Goal: Task Accomplishment & Management: Use online tool/utility

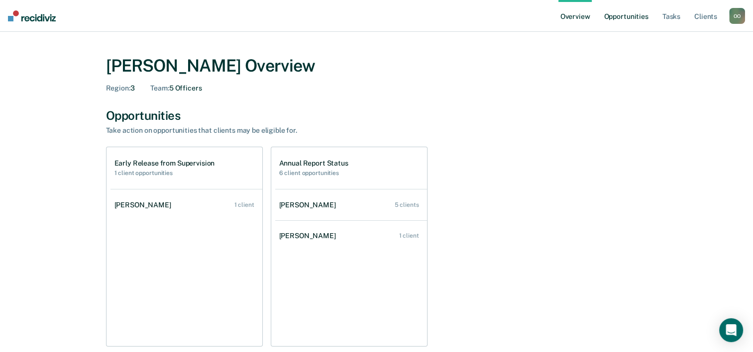
click at [622, 19] on link "Opportunities" at bounding box center [625, 16] width 48 height 32
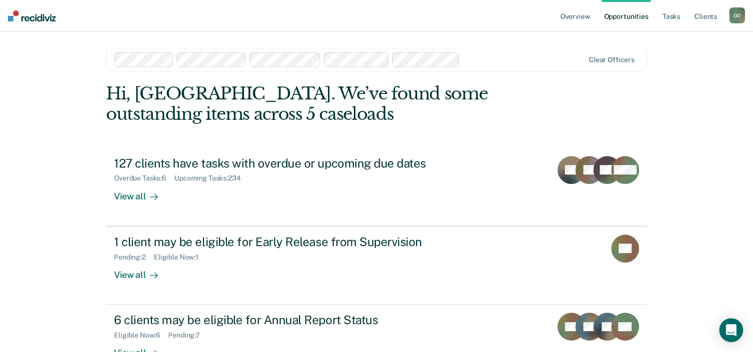
click at [34, 78] on div "Overview Opportunities Tasks Client s Olubukola Oluwasanya O O Profile How it w…" at bounding box center [376, 176] width 753 height 352
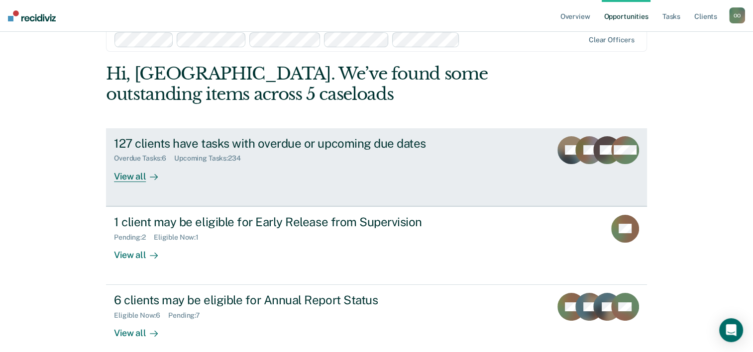
scroll to position [30, 0]
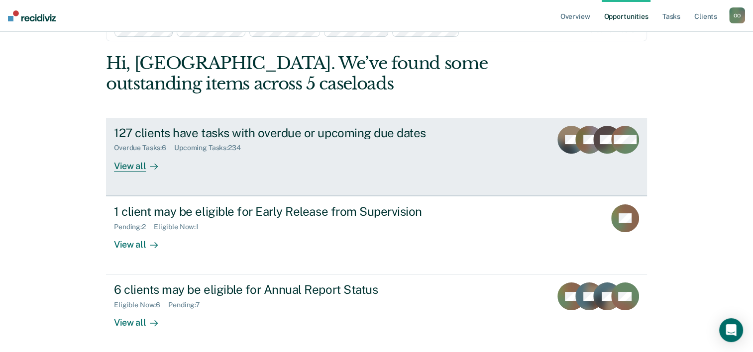
click at [130, 167] on div "View all" at bounding box center [142, 161] width 56 height 19
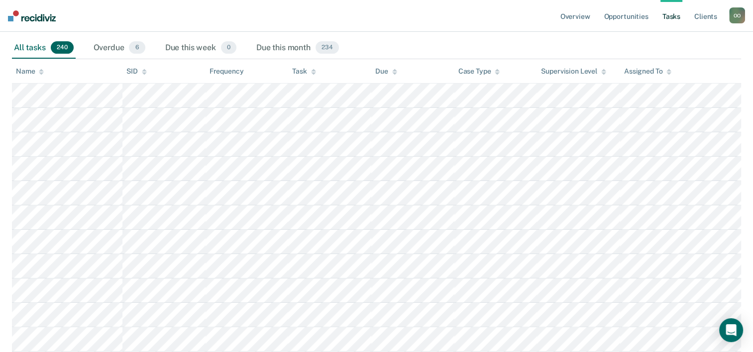
scroll to position [99, 0]
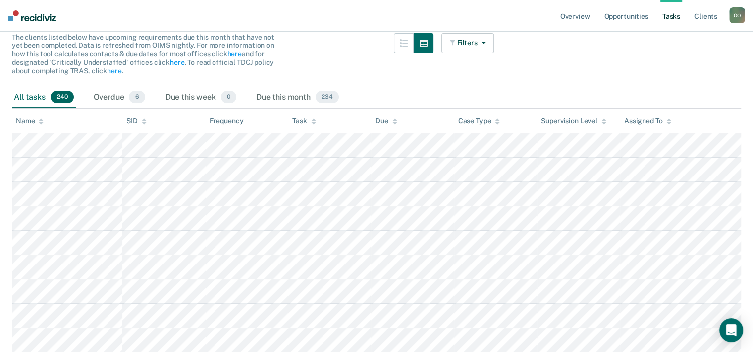
click at [669, 122] on icon at bounding box center [668, 123] width 5 height 2
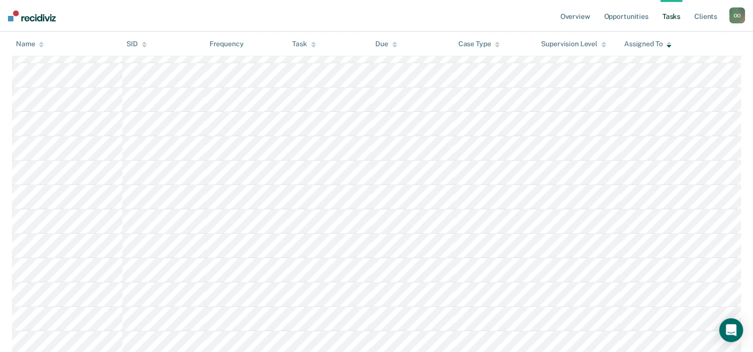
scroll to position [846, 0]
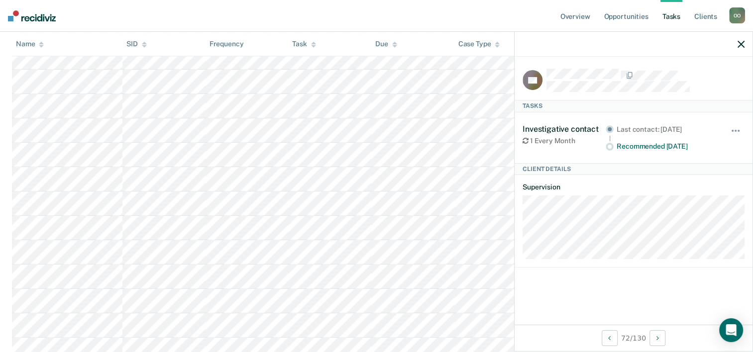
click at [740, 44] on icon "button" at bounding box center [740, 44] width 7 height 7
click at [742, 43] on icon "button" at bounding box center [740, 44] width 7 height 7
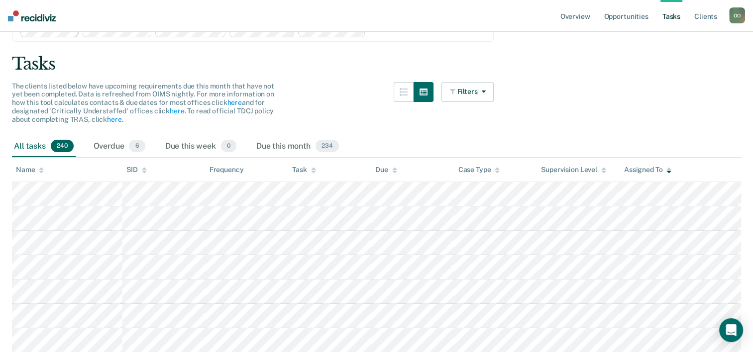
scroll to position [0, 0]
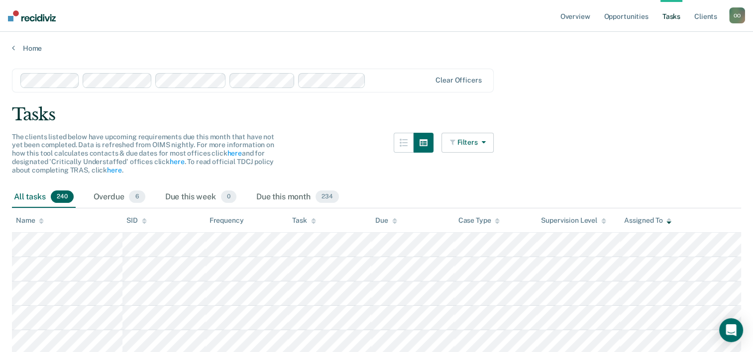
click at [473, 139] on button "Filters" at bounding box center [467, 143] width 53 height 20
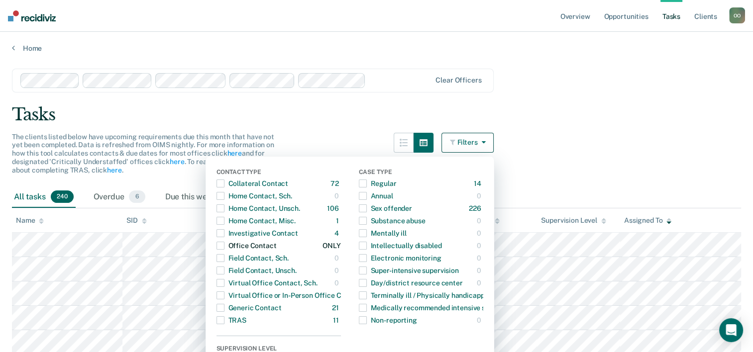
click at [224, 245] on span "button" at bounding box center [220, 246] width 8 height 8
click at [224, 234] on span "button" at bounding box center [220, 233] width 8 height 8
click at [224, 183] on span "button" at bounding box center [220, 184] width 8 height 8
click at [224, 208] on span "button" at bounding box center [220, 208] width 8 height 8
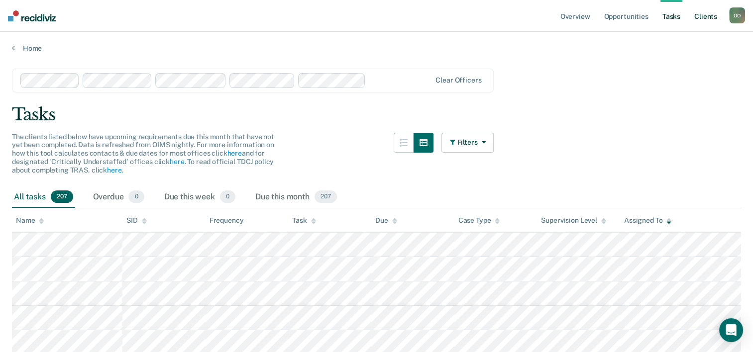
click at [704, 14] on link "Client s" at bounding box center [705, 16] width 27 height 32
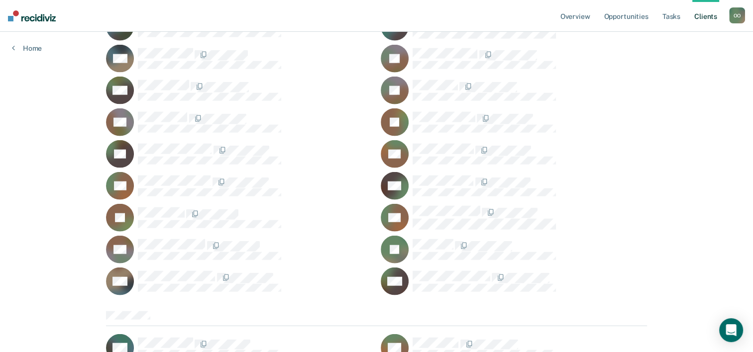
scroll to position [2163, 0]
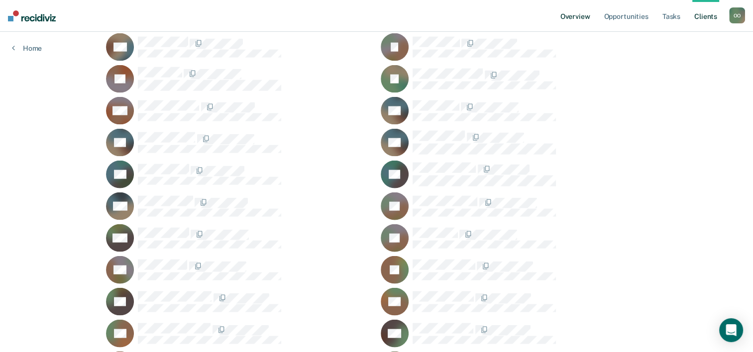
click at [586, 16] on link "Overview" at bounding box center [575, 16] width 34 height 32
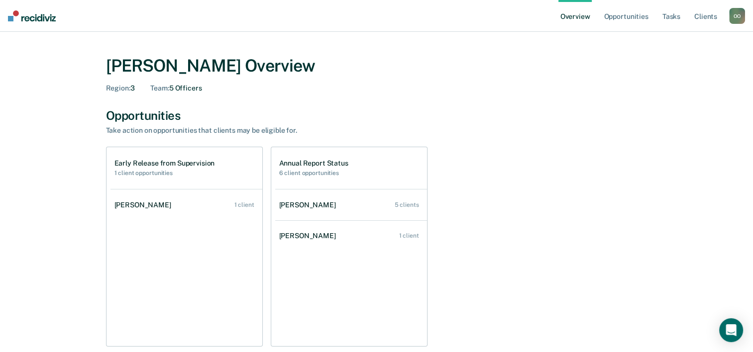
click at [735, 18] on div "O O" at bounding box center [737, 16] width 16 height 16
click at [670, 66] on link "Log Out" at bounding box center [697, 64] width 80 height 8
click at [623, 16] on link "Opportunities" at bounding box center [625, 16] width 48 height 32
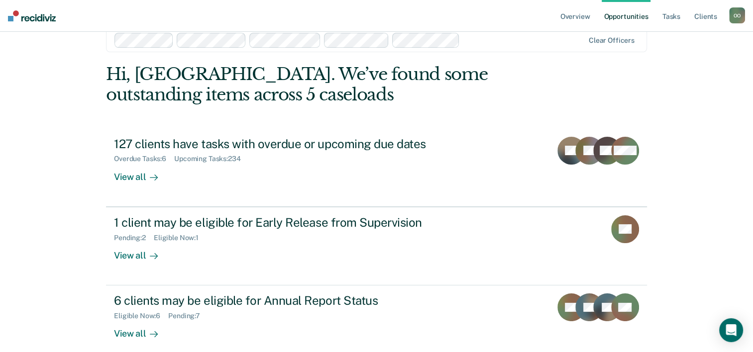
scroll to position [30, 0]
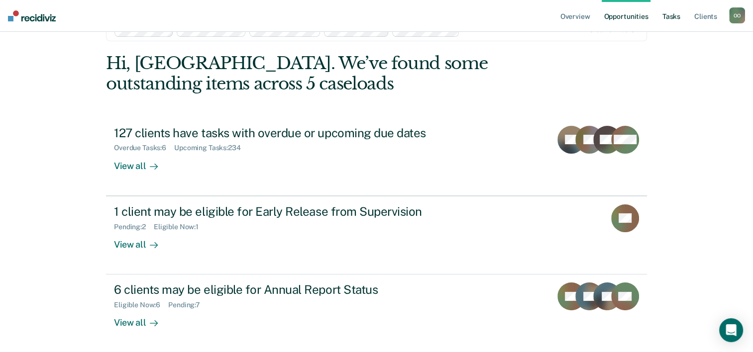
click at [670, 17] on link "Tasks" at bounding box center [671, 16] width 22 height 32
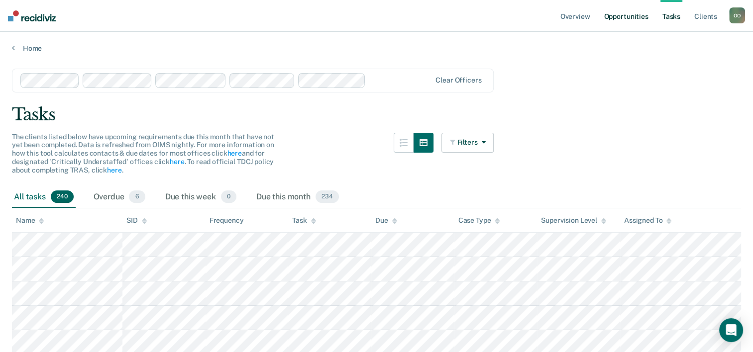
click at [619, 18] on link "Opportunities" at bounding box center [625, 16] width 48 height 32
